Goal: Connect with others: Connect with others

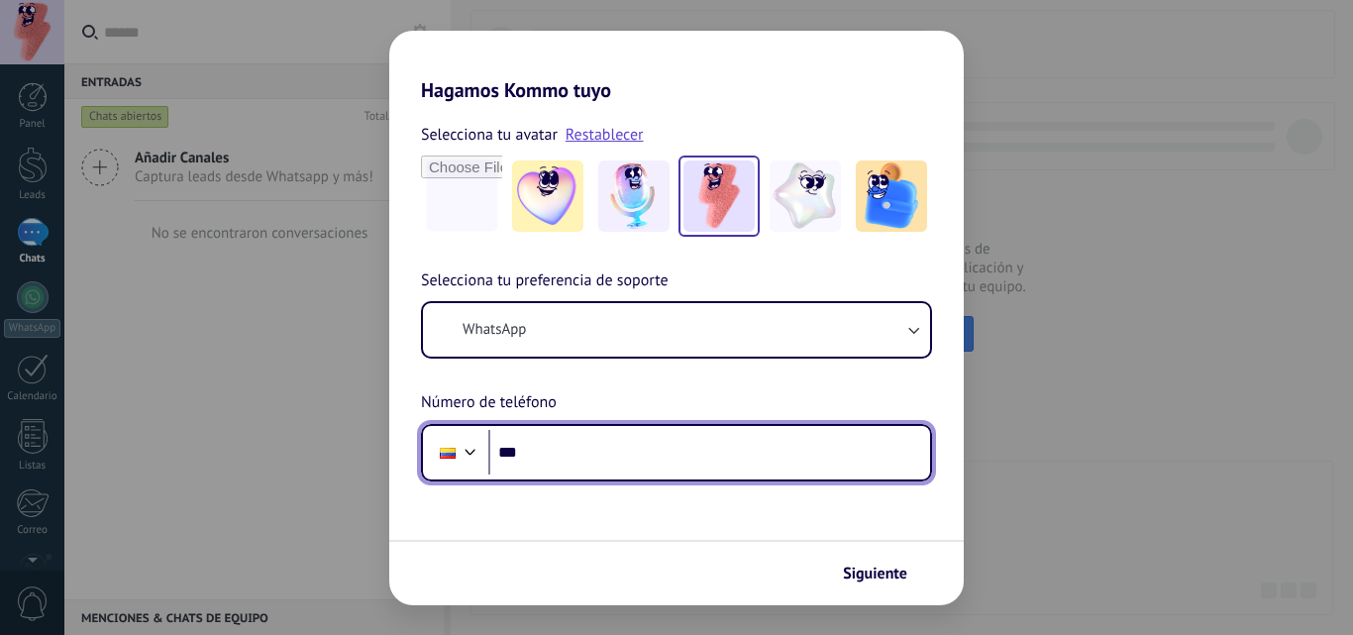
click at [835, 466] on input "***" at bounding box center [709, 453] width 442 height 46
click at [783, 462] on input "***" at bounding box center [709, 453] width 442 height 46
type input "**********"
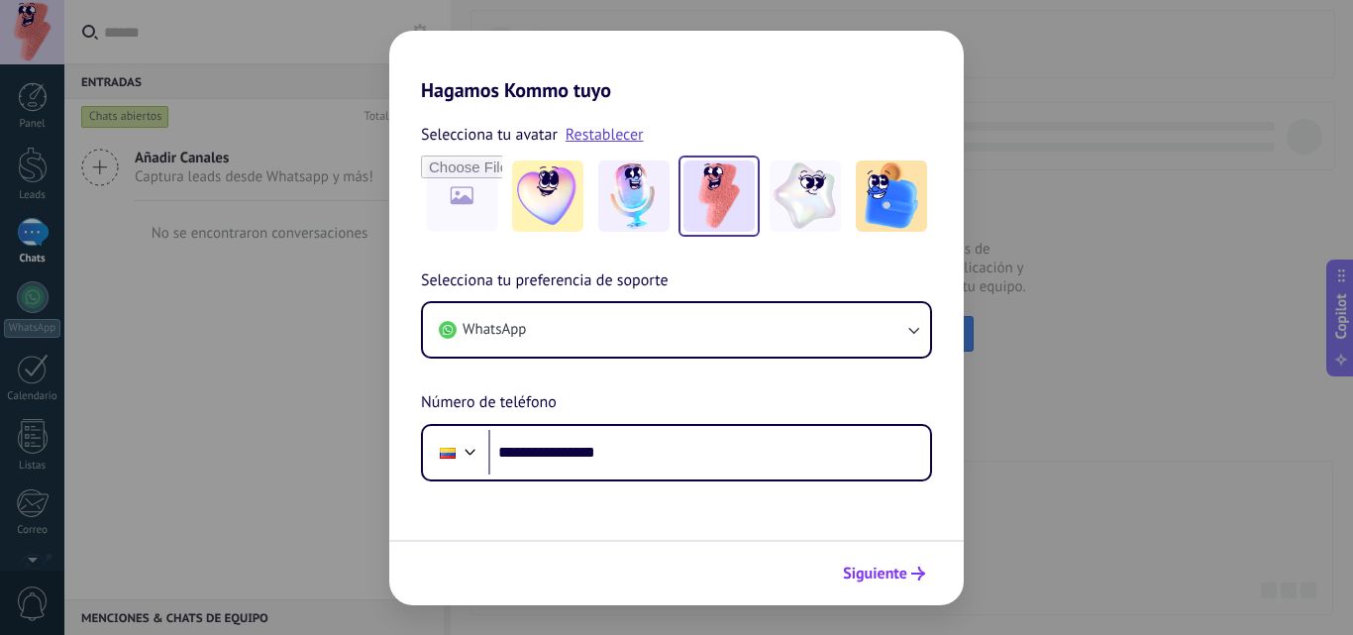
click at [898, 578] on span "Siguiente" at bounding box center [875, 573] width 64 height 14
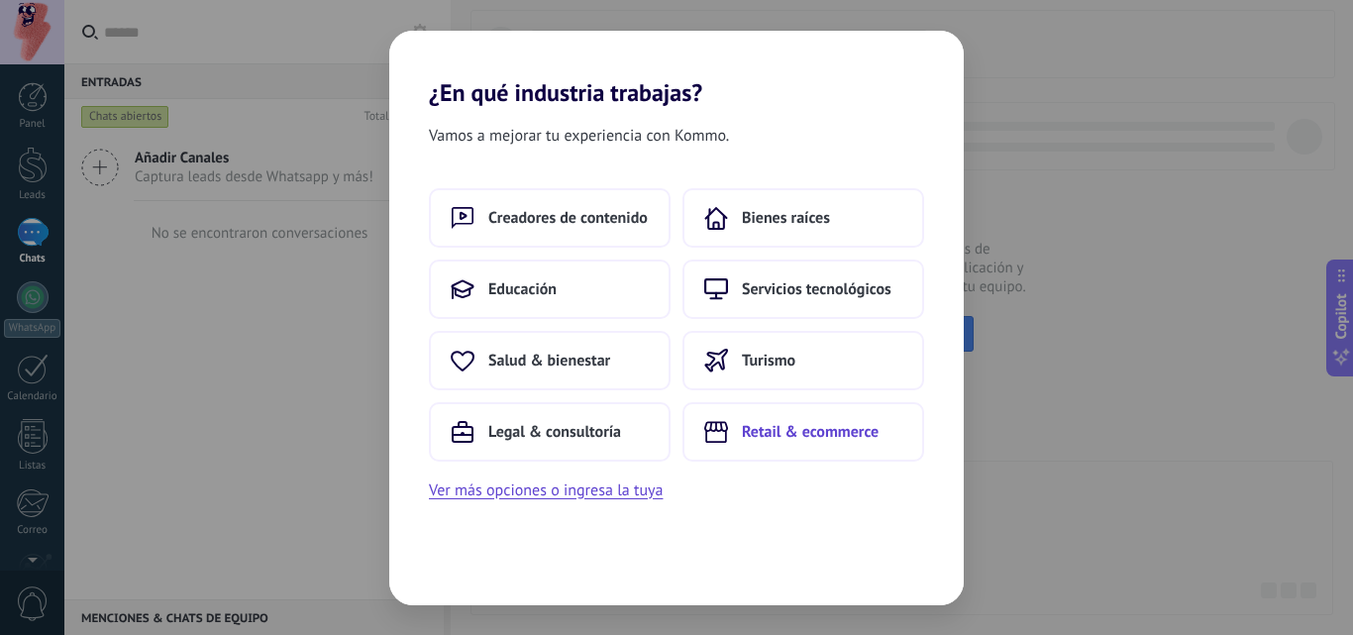
click at [776, 428] on span "Retail & ecommerce" at bounding box center [810, 432] width 137 height 20
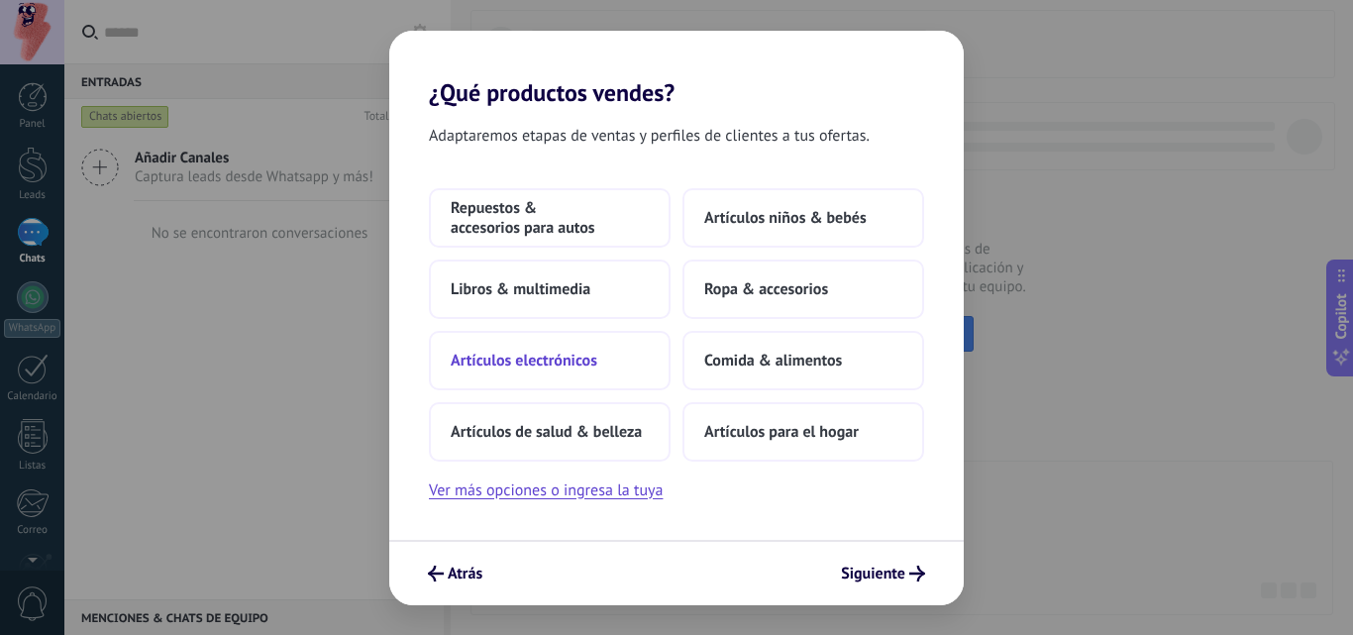
click at [613, 360] on button "Artículos electrónicos" at bounding box center [550, 360] width 242 height 59
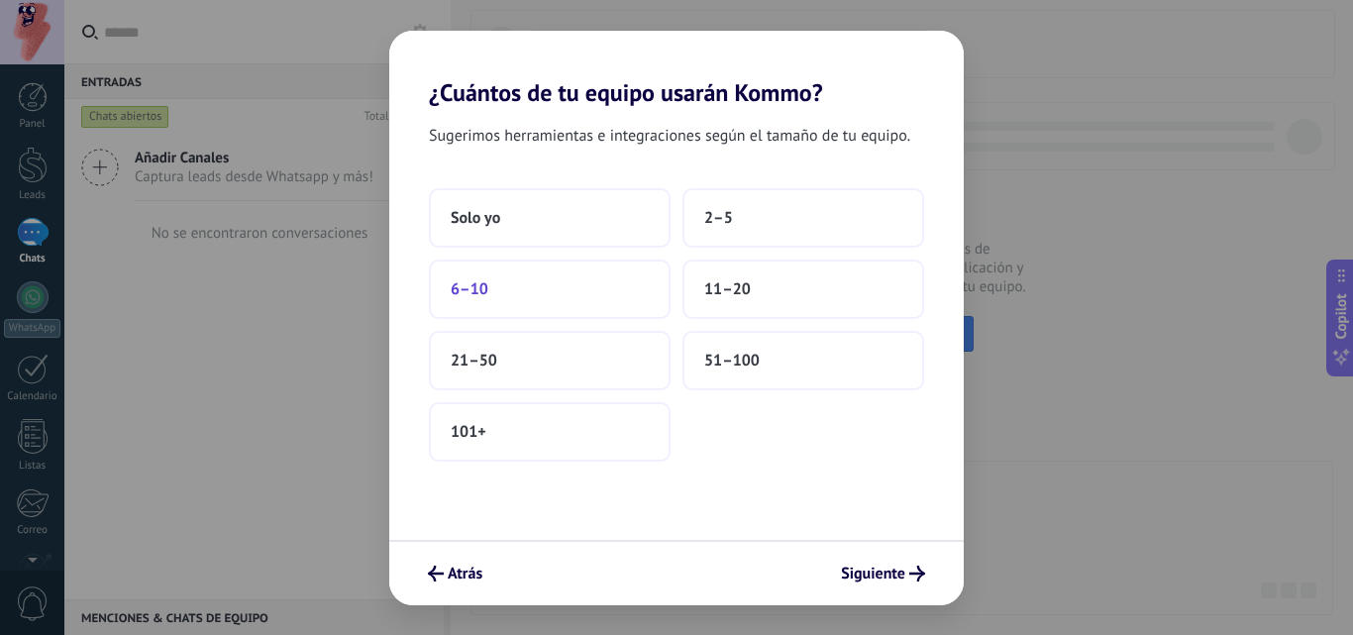
click at [547, 307] on button "6–10" at bounding box center [550, 288] width 242 height 59
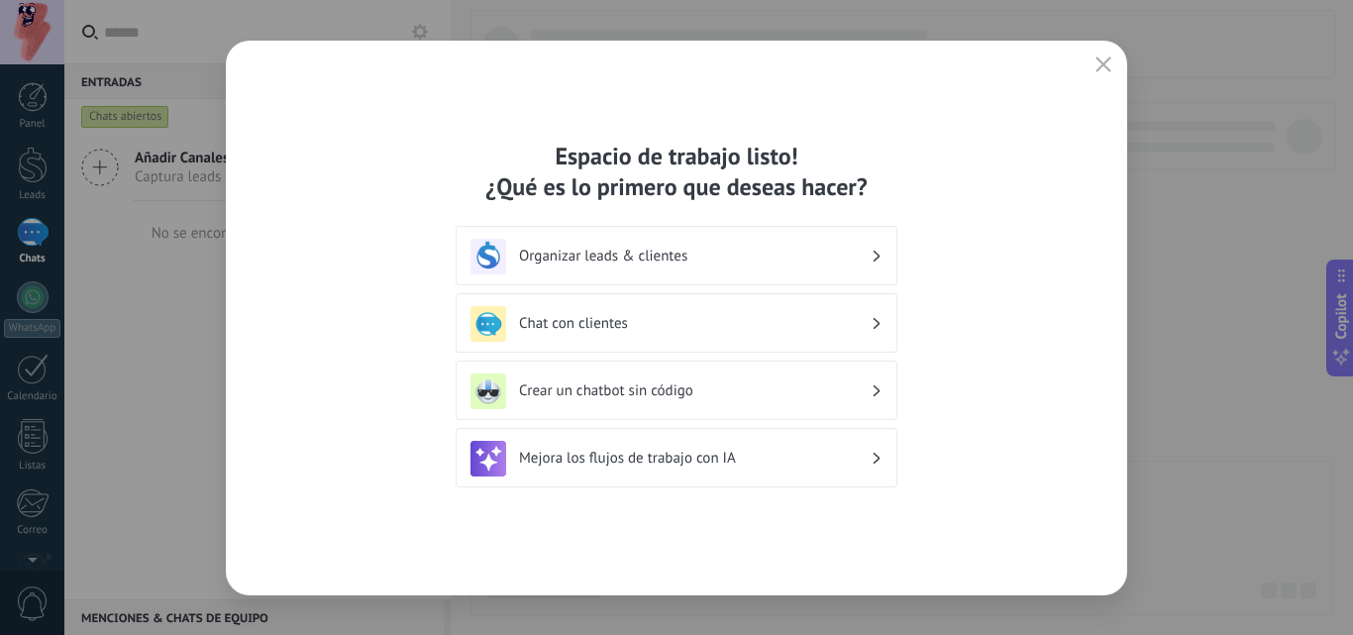
click at [707, 259] on h3 "Organizar leads & clientes" at bounding box center [695, 256] width 352 height 19
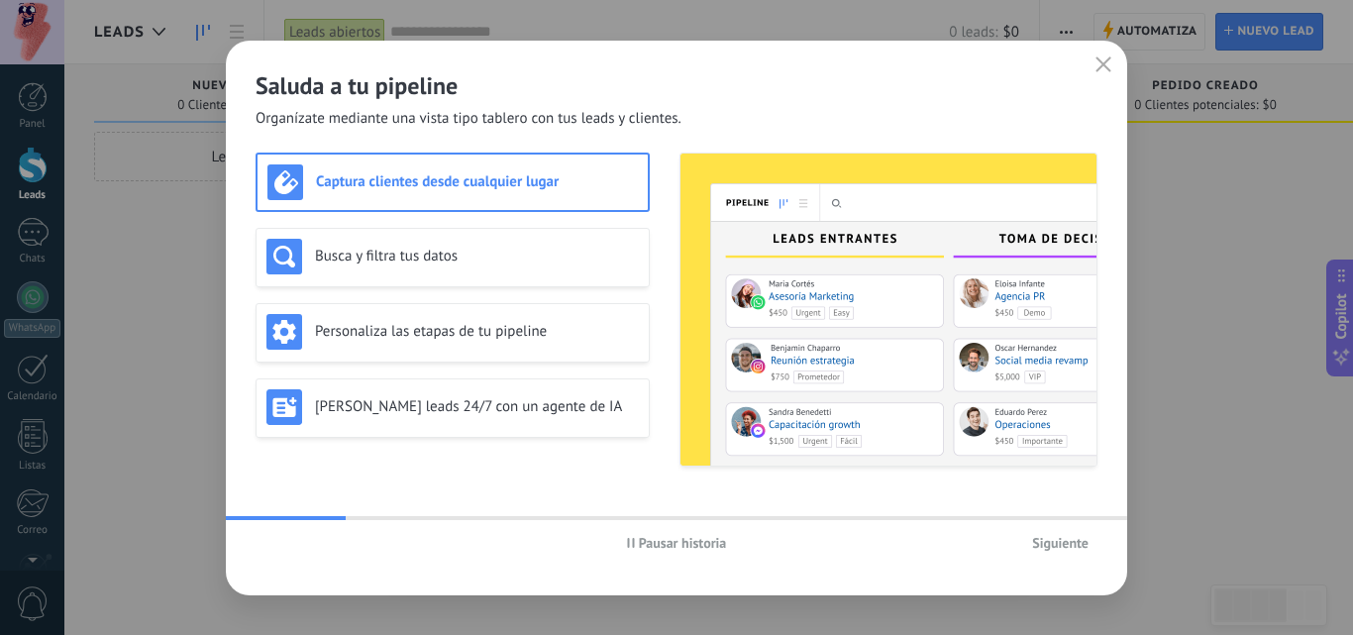
click at [1045, 548] on span "Siguiente" at bounding box center [1060, 543] width 56 height 14
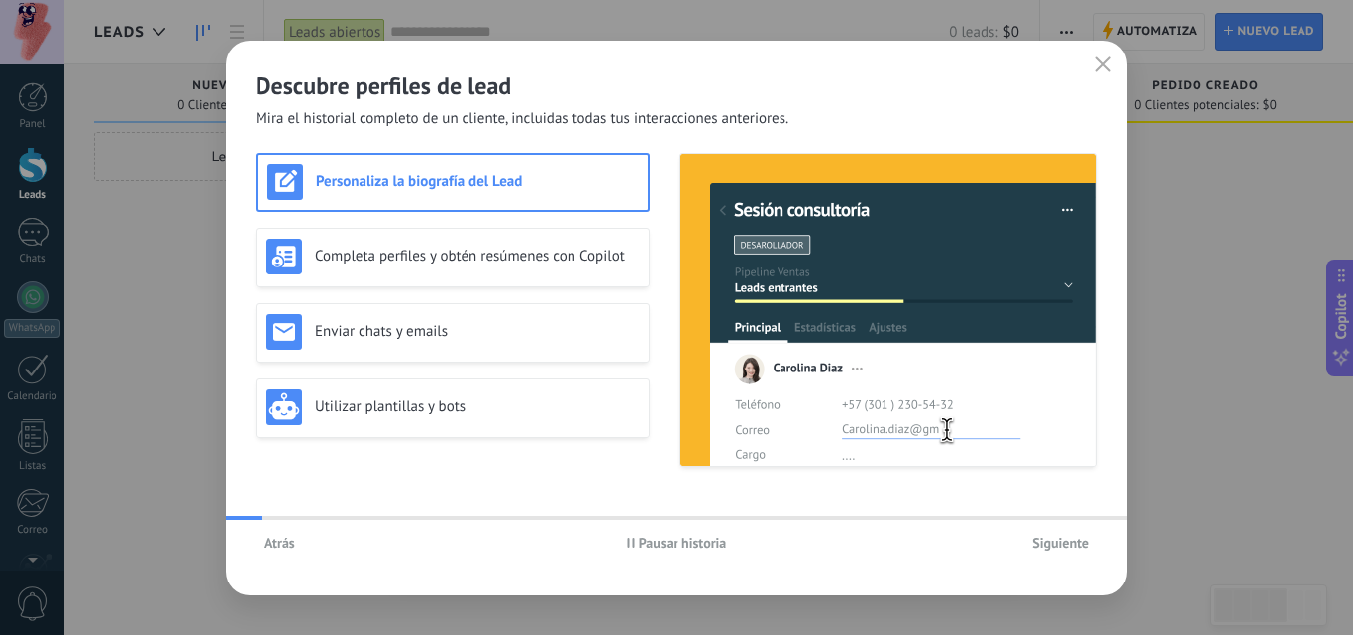
click at [1045, 548] on span "Siguiente" at bounding box center [1060, 543] width 56 height 14
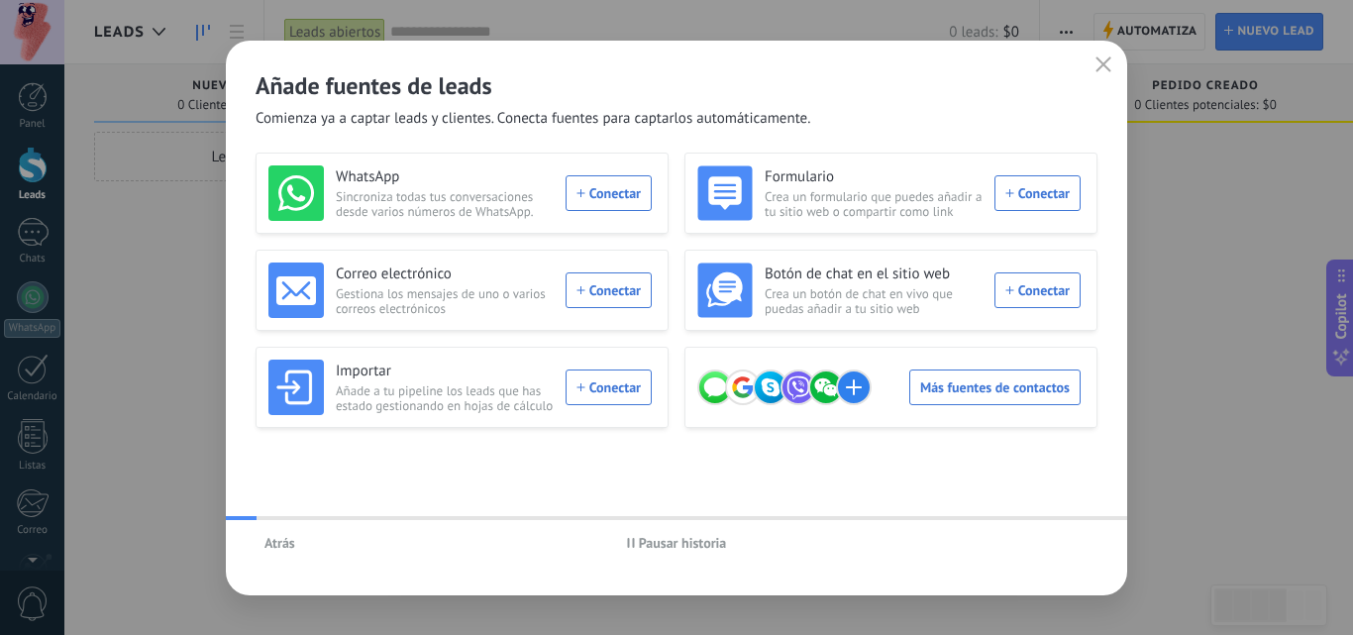
click at [1045, 548] on div "Atrás Pausar historia" at bounding box center [676, 543] width 901 height 46
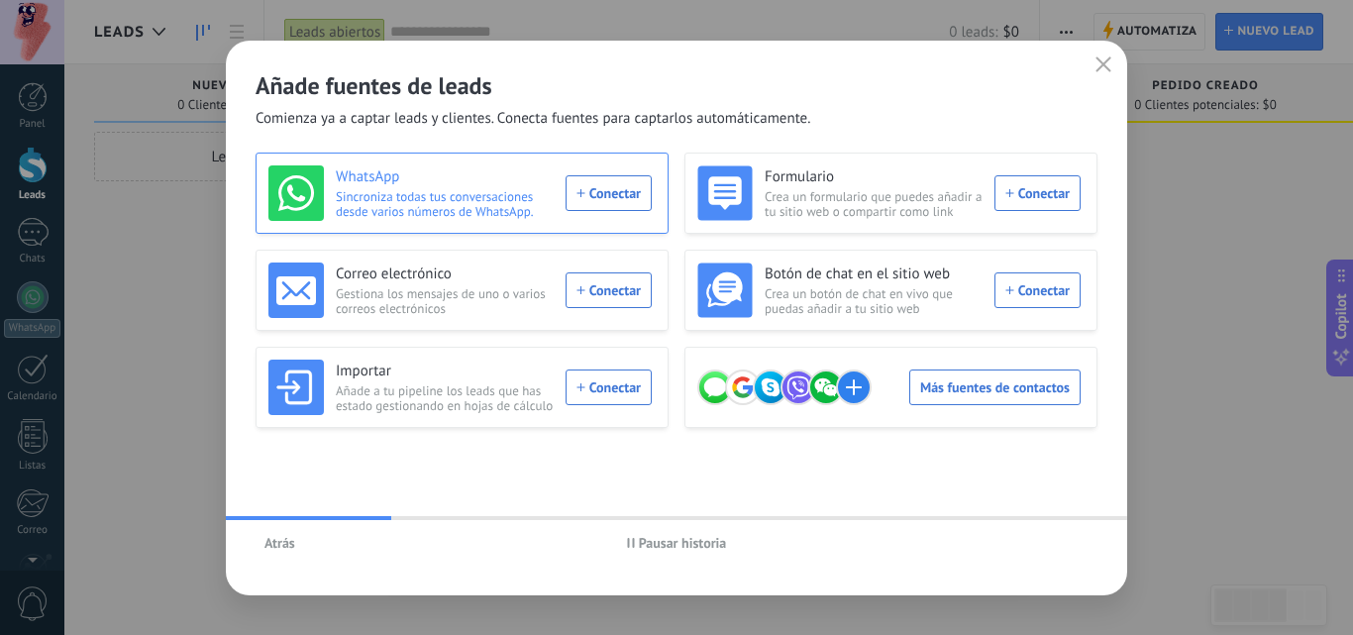
click at [577, 183] on div "WhatsApp Sincroniza todas tus conversaciones desde varios números de WhatsApp. …" at bounding box center [459, 192] width 383 height 55
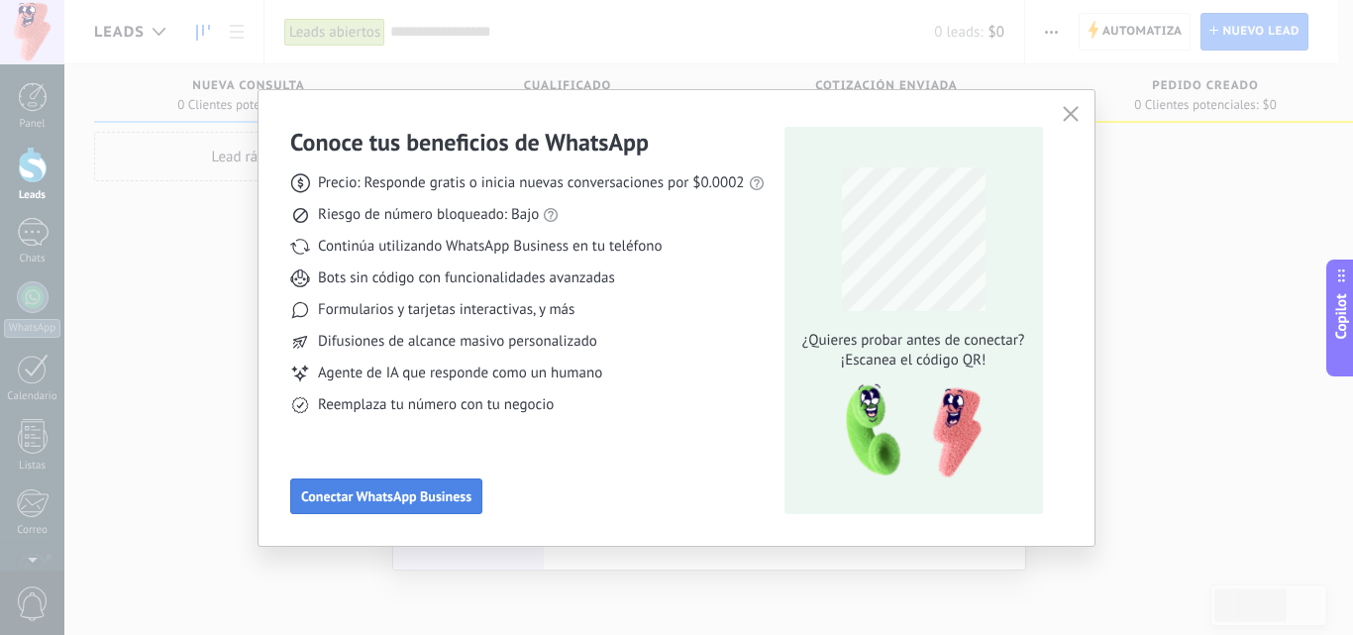
click at [410, 486] on button "Conectar WhatsApp Business" at bounding box center [386, 496] width 192 height 36
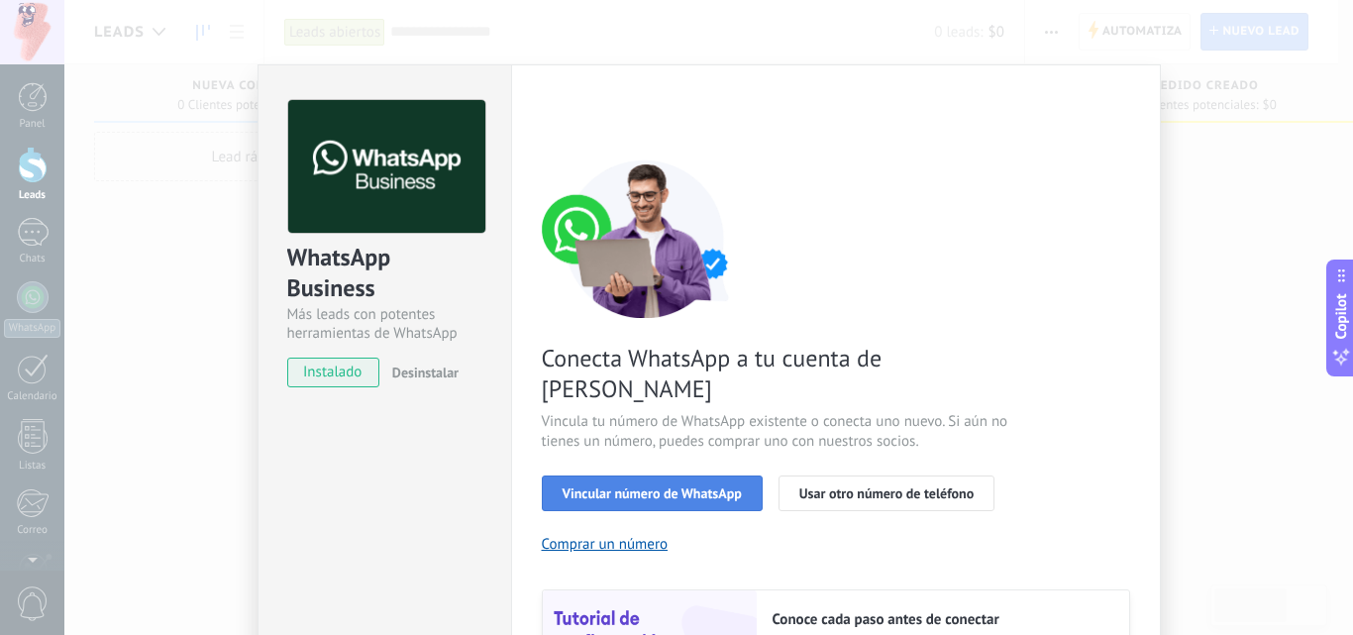
click at [592, 486] on span "Vincular número de WhatsApp" at bounding box center [651, 493] width 179 height 14
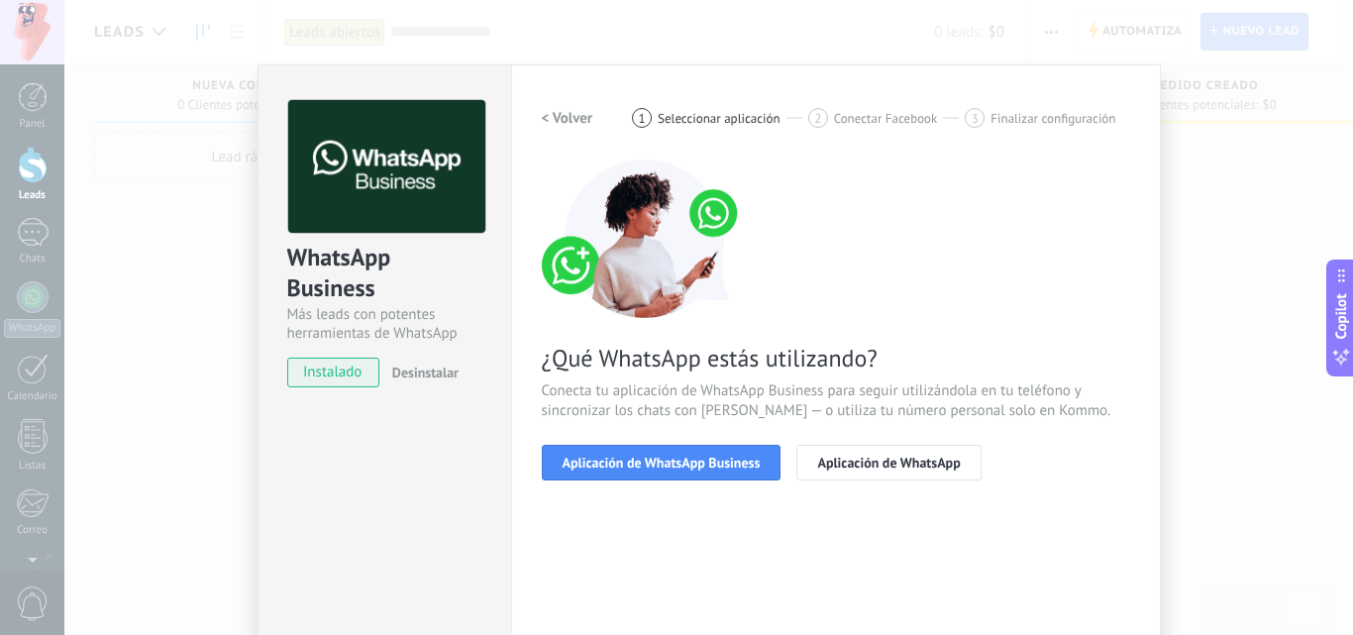
click at [592, 455] on span "Aplicación de WhatsApp Business" at bounding box center [661, 462] width 198 height 14
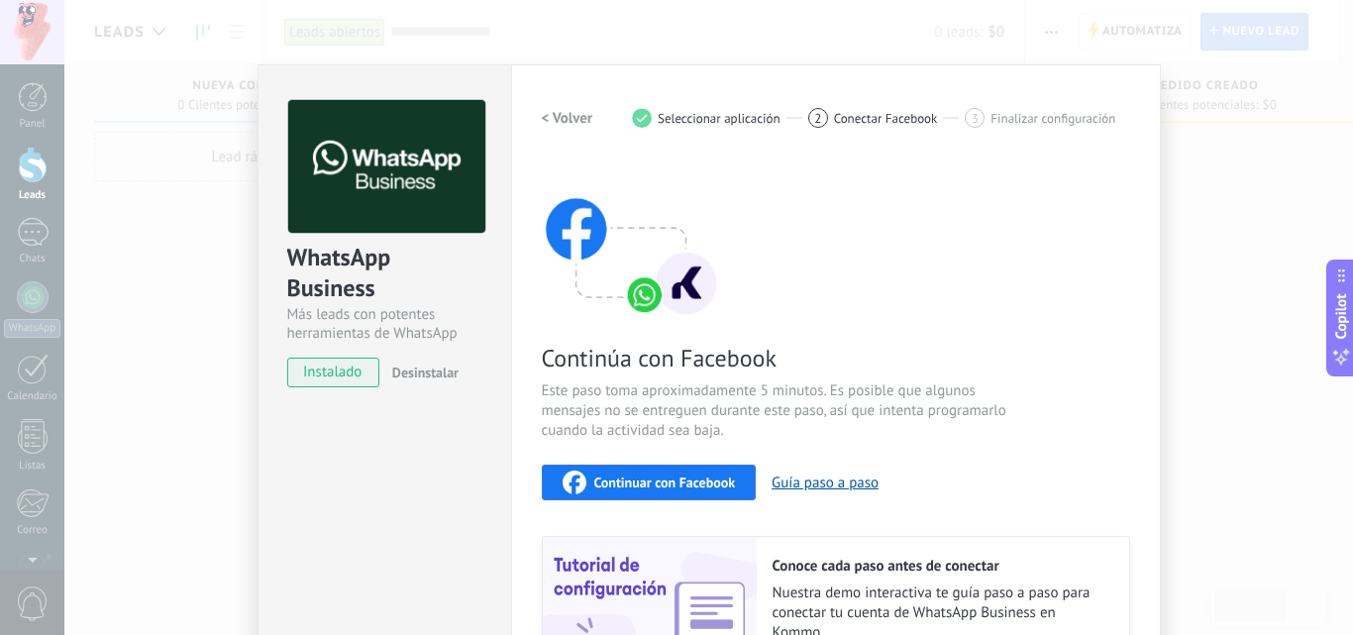
click at [630, 480] on span "Continuar con Facebook" at bounding box center [665, 482] width 142 height 14
